Goal: Find specific fact: Find specific fact

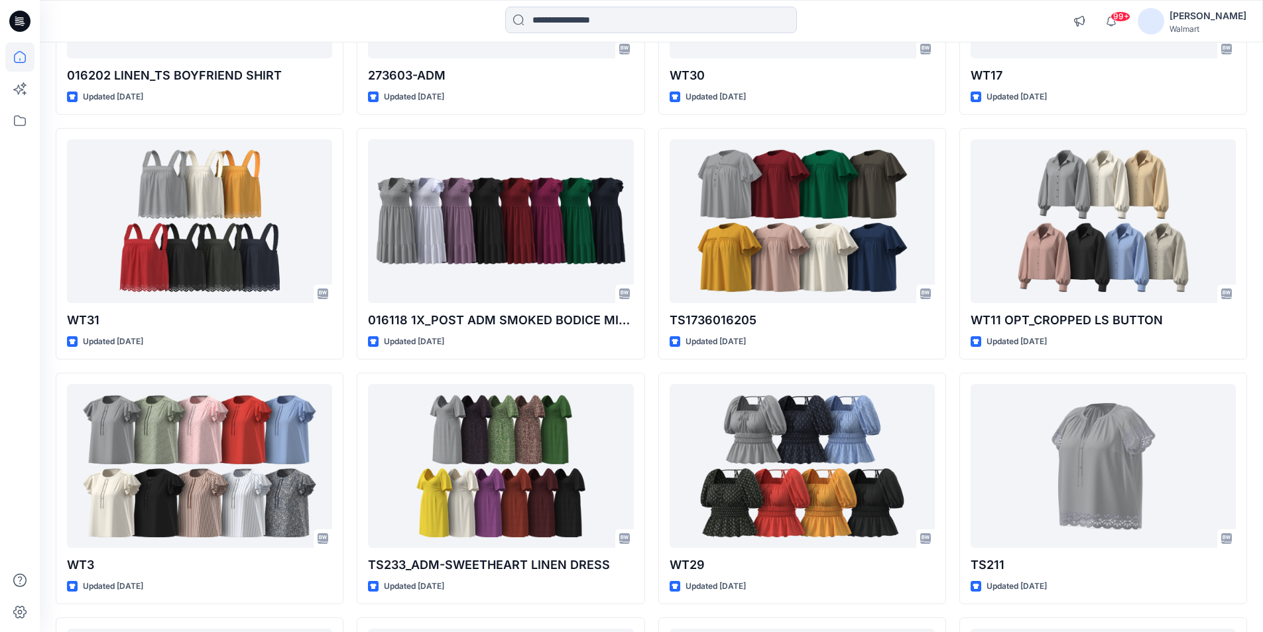
scroll to position [1684, 0]
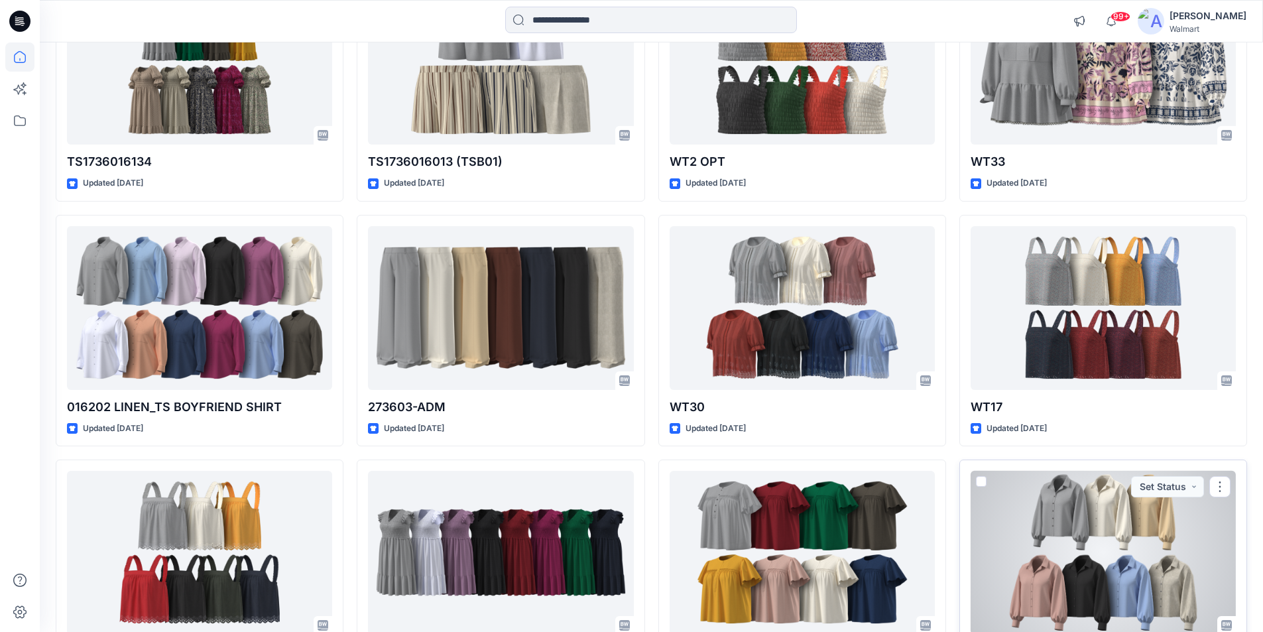
click at [1077, 525] on div at bounding box center [1103, 553] width 265 height 164
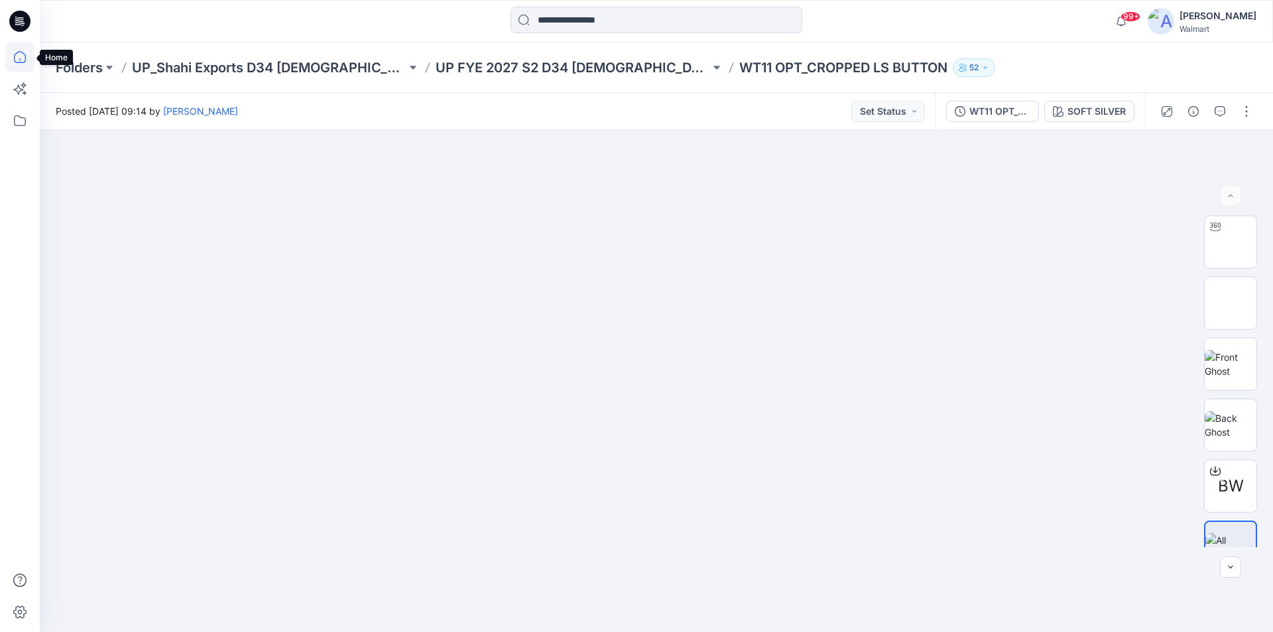
click at [25, 56] on icon at bounding box center [19, 56] width 29 height 29
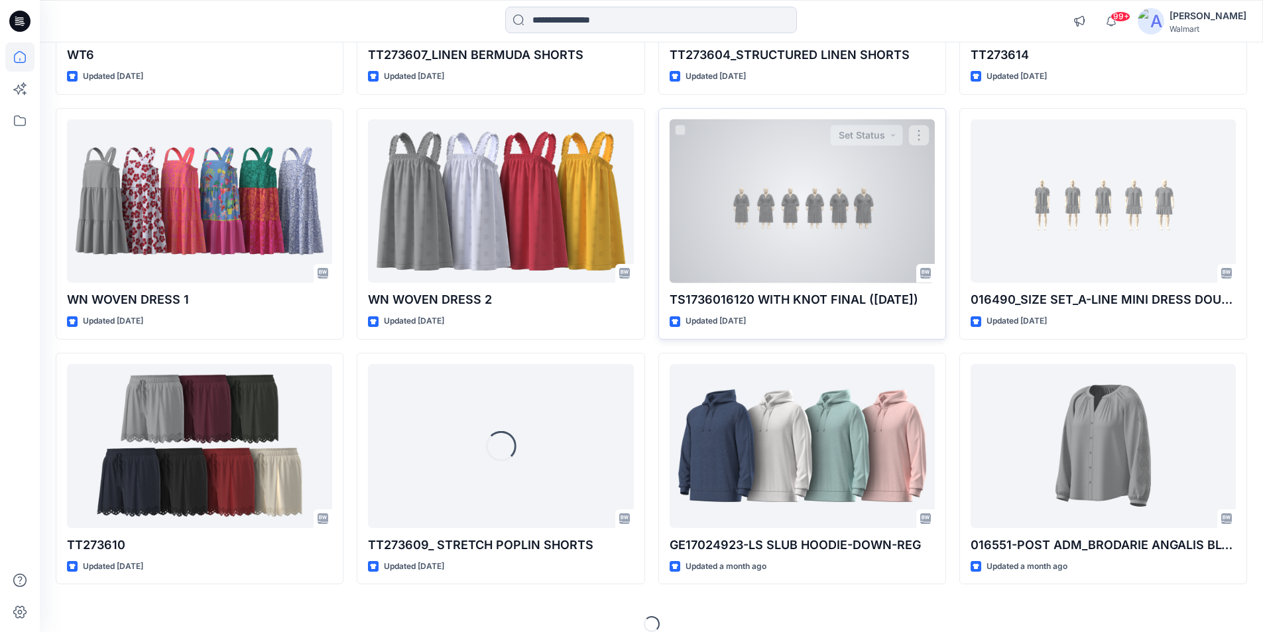
scroll to position [5478, 0]
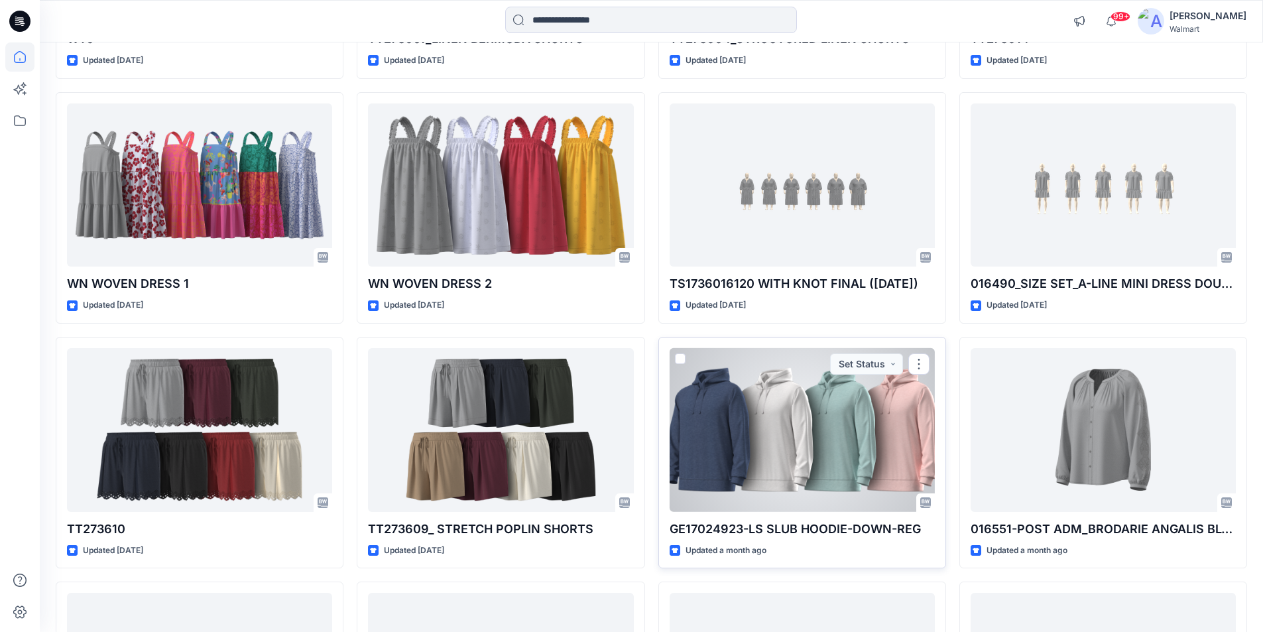
click at [742, 528] on p "GE17024923-LS SLUB HOODIE-DOWN-REG" at bounding box center [802, 529] width 265 height 19
drag, startPoint x: 788, startPoint y: 410, endPoint x: 808, endPoint y: 410, distance: 19.9
click at [788, 410] on div at bounding box center [802, 430] width 265 height 164
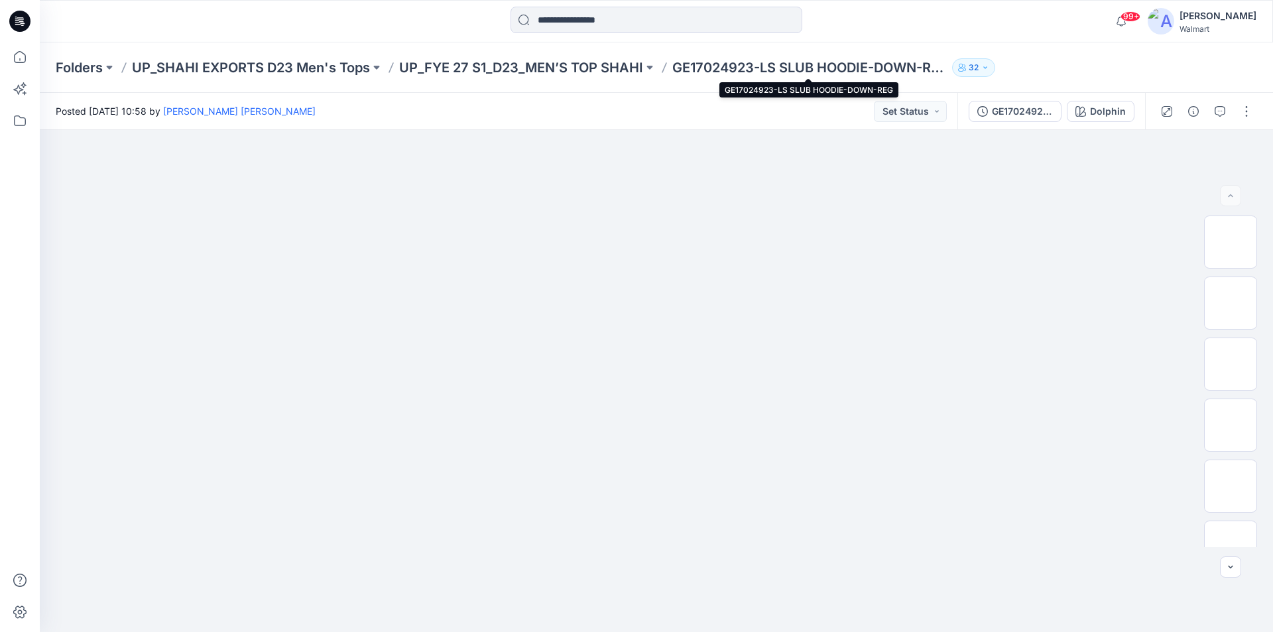
click at [740, 68] on p "GE17024923-LS SLUB HOODIE-DOWN-REG" at bounding box center [809, 67] width 274 height 19
drag, startPoint x: 750, startPoint y: 68, endPoint x: 670, endPoint y: 81, distance: 81.3
click at [670, 81] on div "Folders UP_SHAHI EXPORTS D23 Men's Tops UP_FYE 27 S1_D23_MEN’S TOP SHAHI GE1702…" at bounding box center [656, 67] width 1233 height 50
copy p "GE17024923"
